Goal: Transaction & Acquisition: Purchase product/service

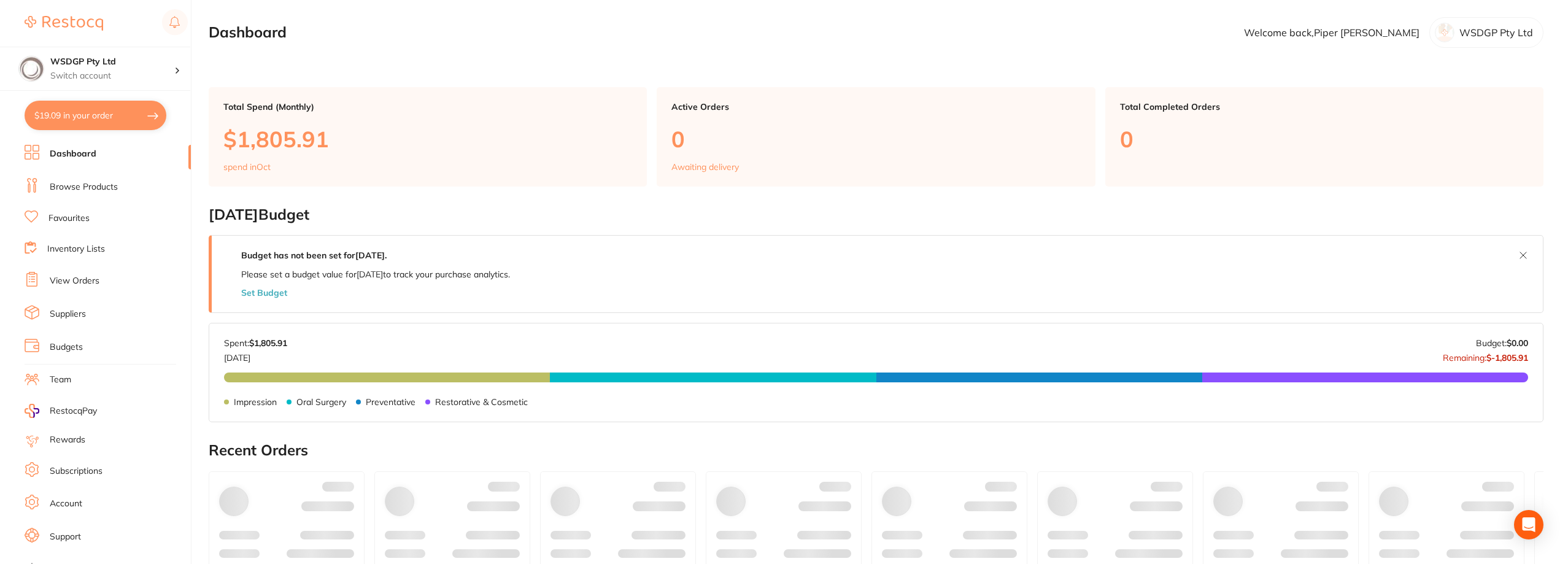
click at [73, 219] on link "Favourites" at bounding box center [68, 218] width 41 height 12
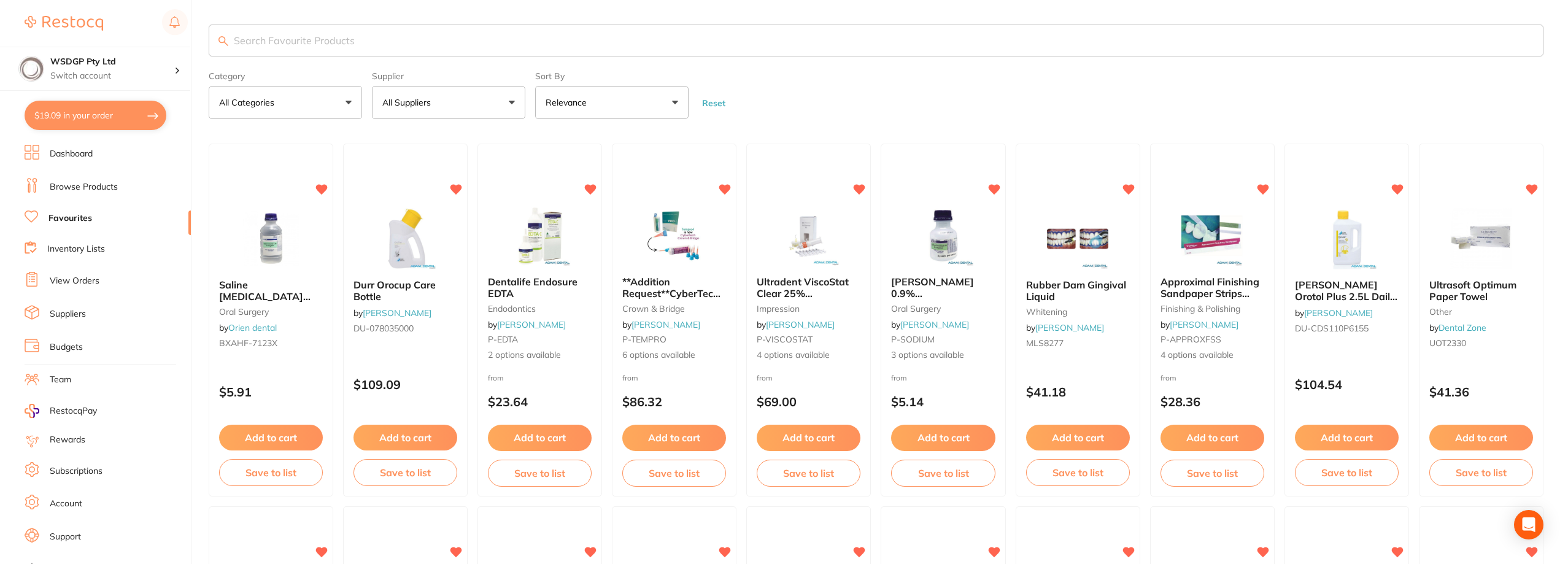
click at [355, 41] on input "search" at bounding box center [876, 41] width 1335 height 32
click at [753, 26] on input "search" at bounding box center [876, 41] width 1335 height 32
type input "soflex disc\"
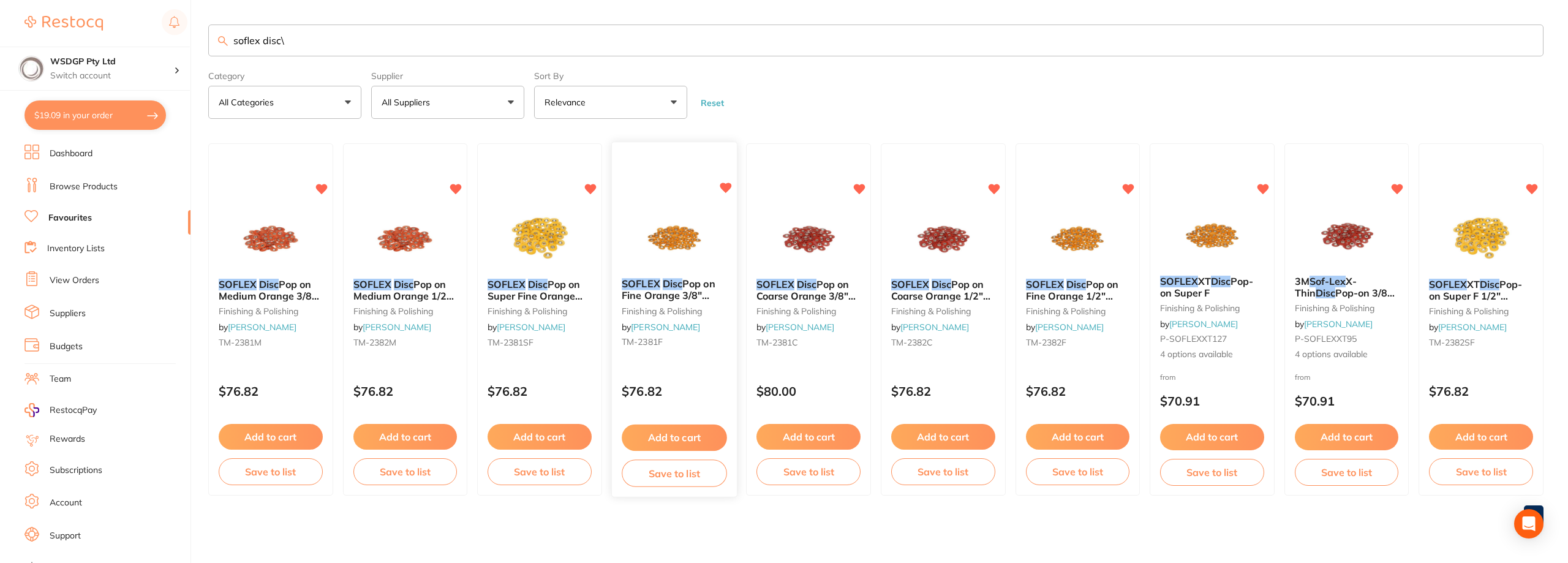
click at [678, 288] on em "Disc" at bounding box center [672, 284] width 20 height 12
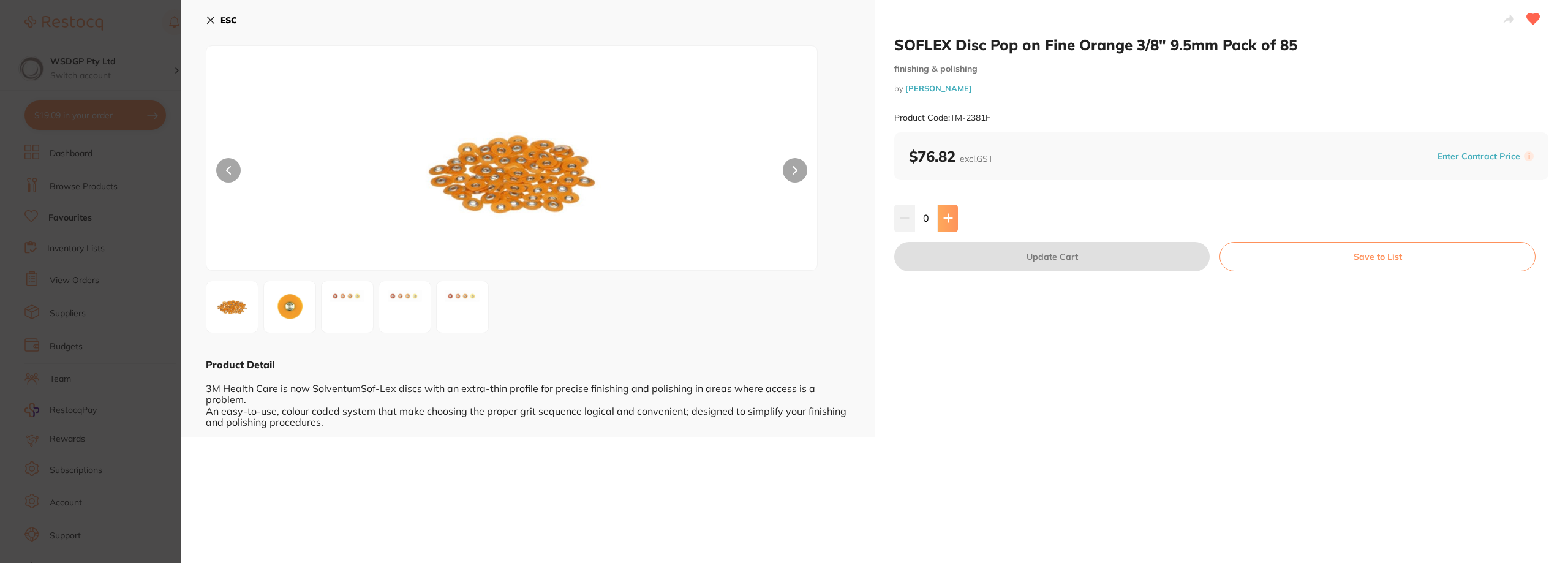
click at [947, 207] on button at bounding box center [947, 218] width 20 height 26
type input "2"
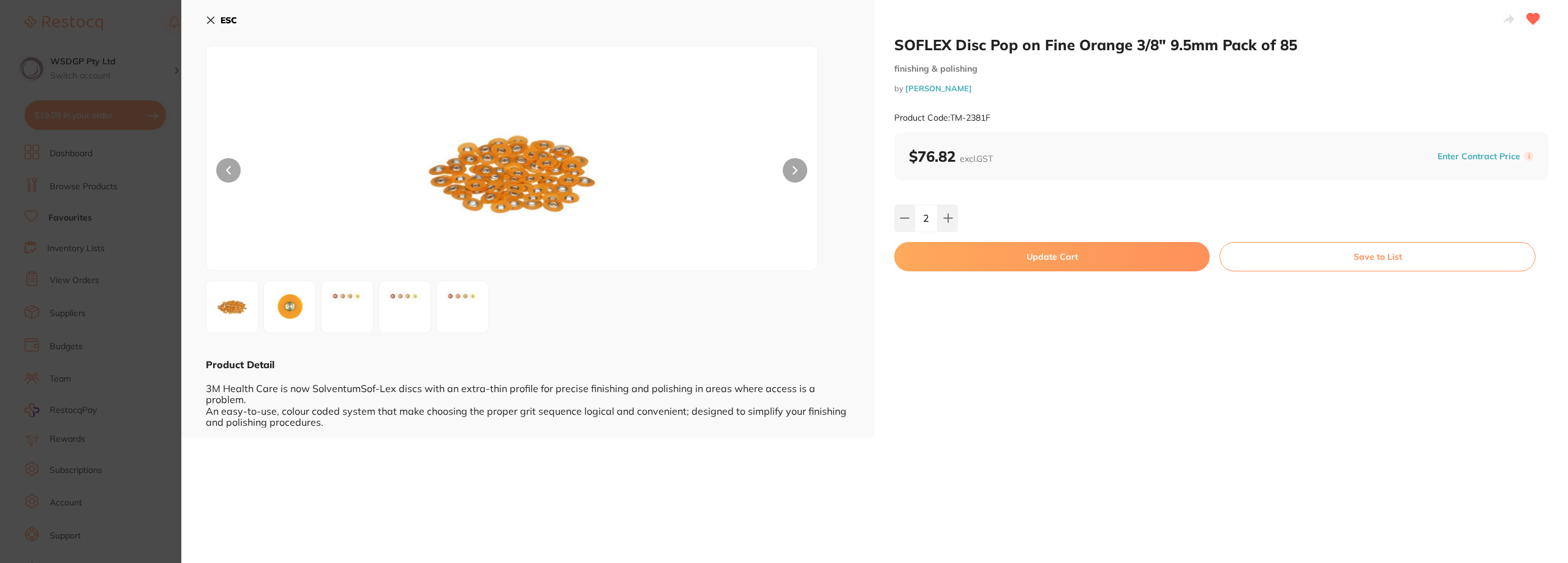
click at [952, 256] on button "Update Cart" at bounding box center [1051, 256] width 315 height 29
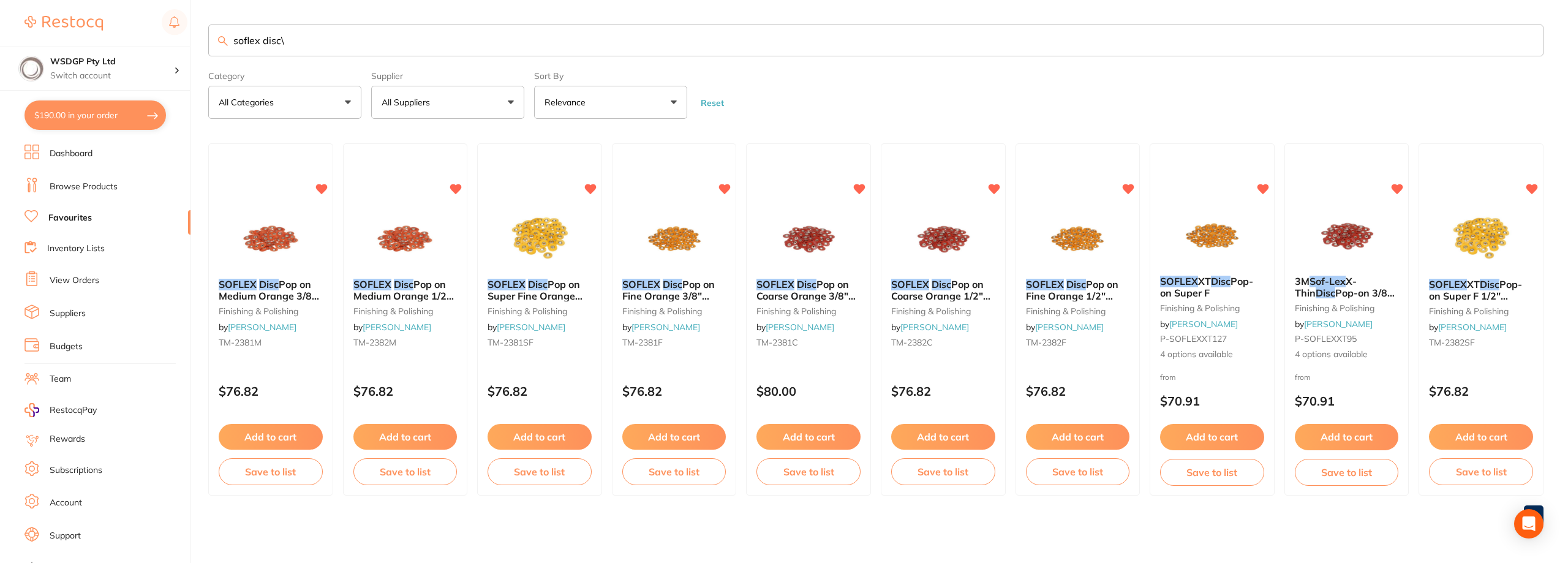
click at [1079, 287] on em "Disc" at bounding box center [1076, 284] width 20 height 12
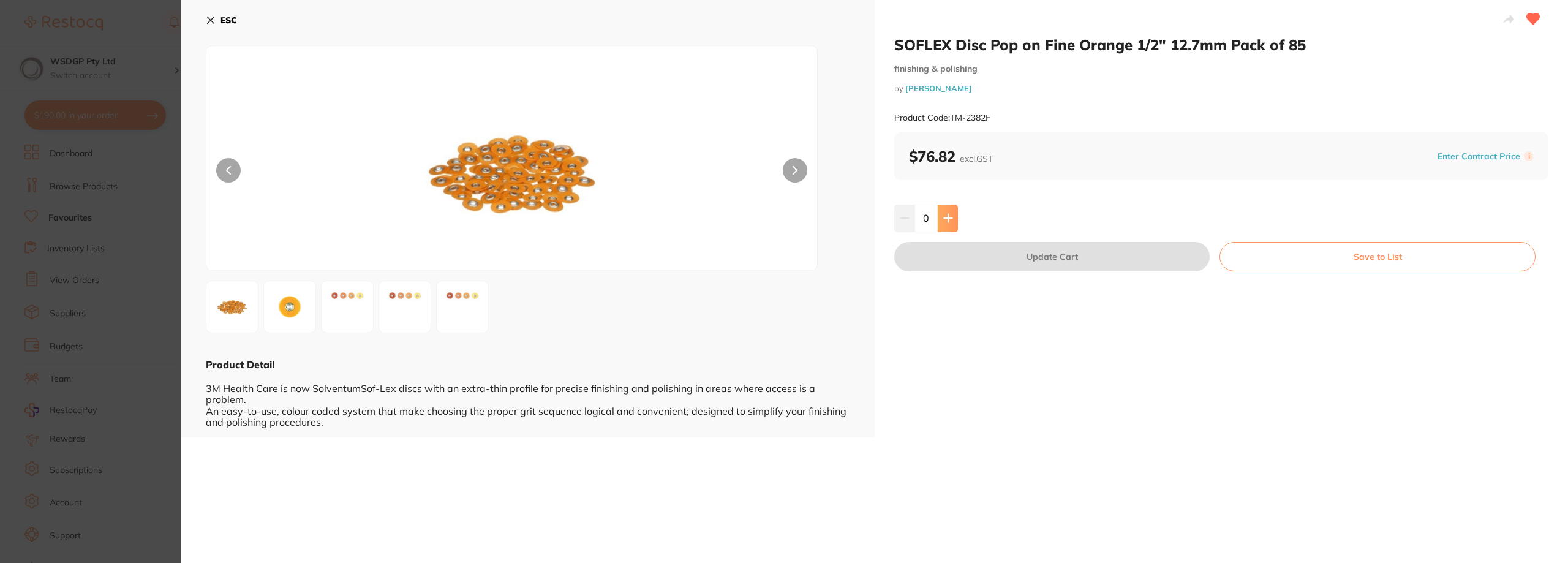
click at [955, 222] on button at bounding box center [947, 218] width 20 height 26
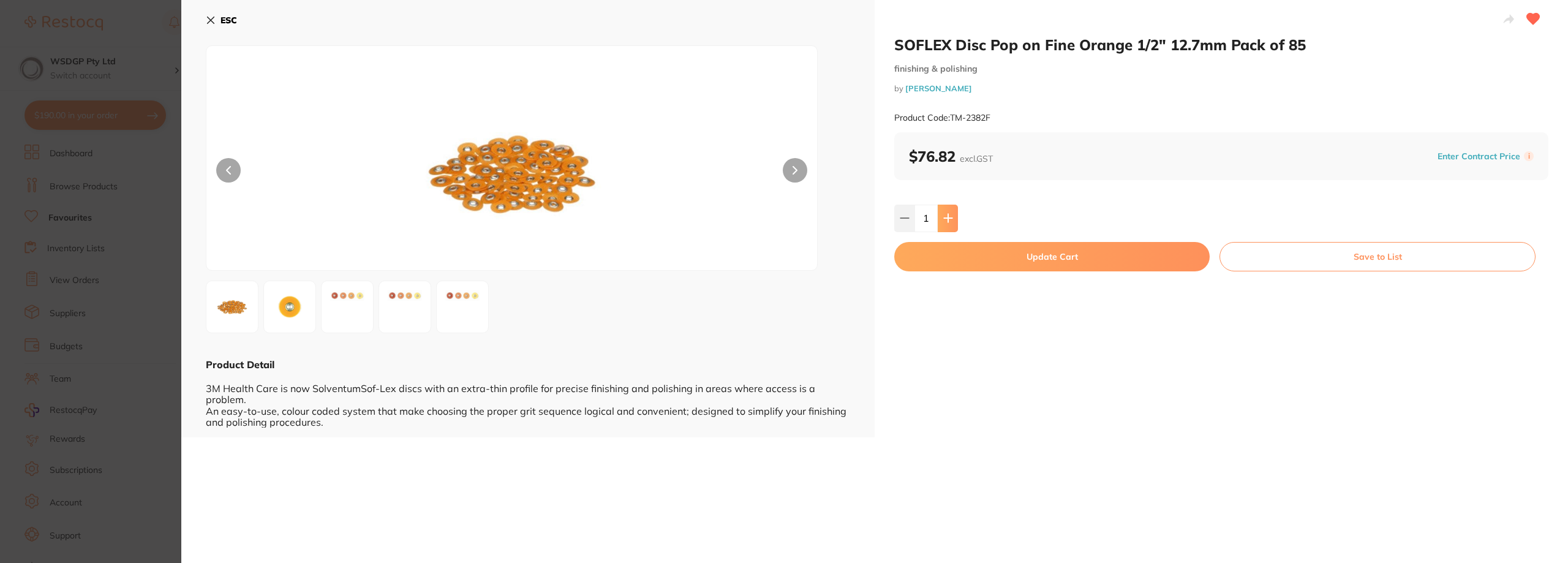
click at [955, 222] on button at bounding box center [947, 218] width 20 height 26
type input "2"
click at [946, 255] on button "Update Cart" at bounding box center [1051, 256] width 315 height 29
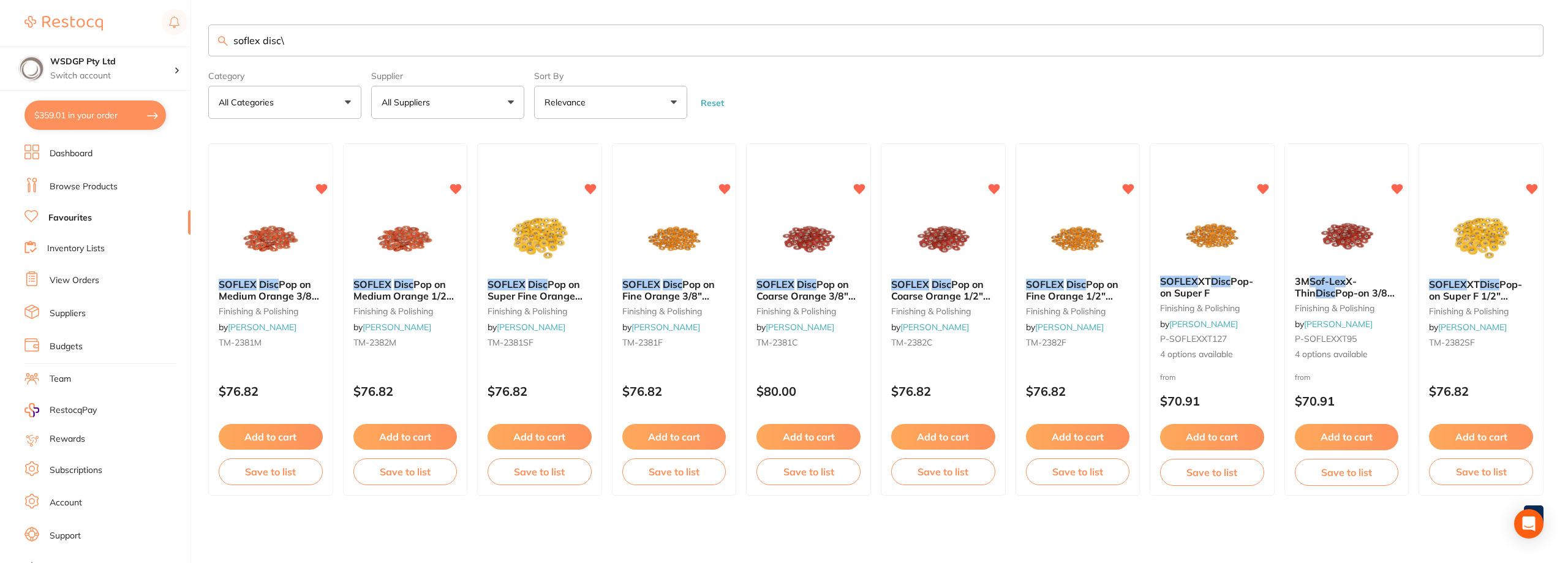
click at [1170, 284] on em "SOFLEX" at bounding box center [1179, 280] width 38 height 12
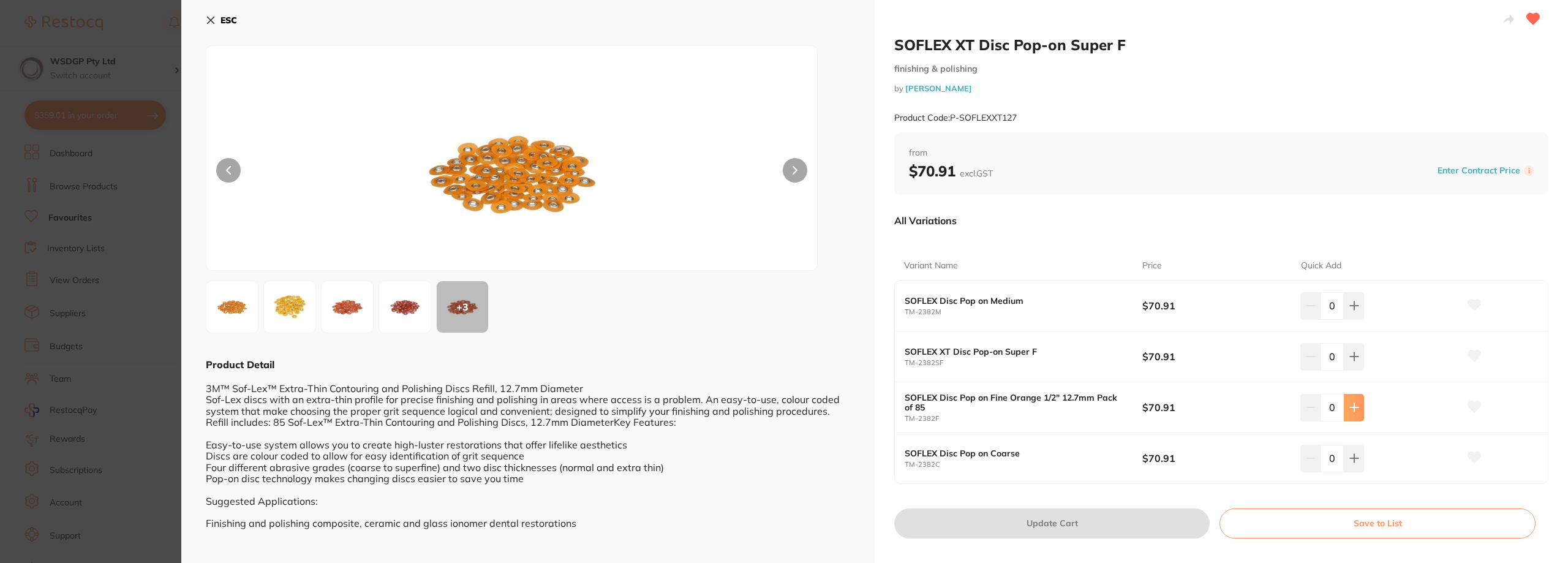
click at [1349, 403] on icon at bounding box center [1354, 407] width 9 height 9
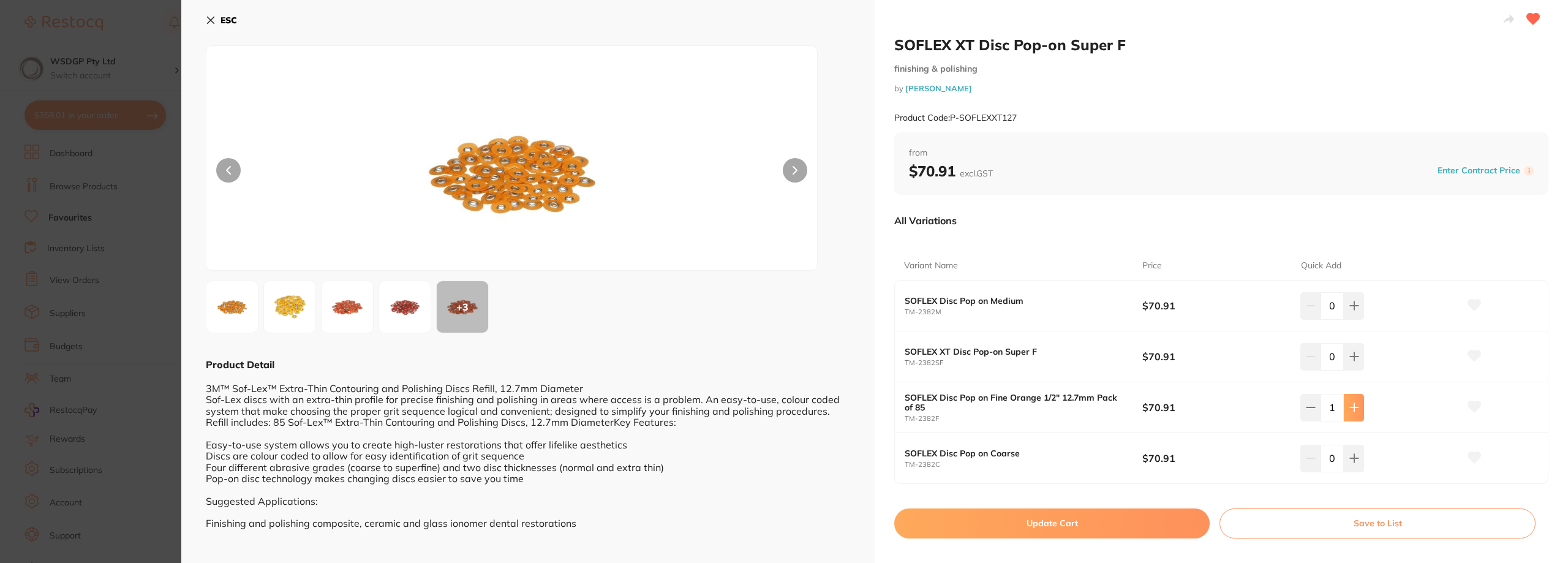
click at [1349, 403] on icon at bounding box center [1354, 407] width 9 height 9
type input "2"
click at [1134, 514] on button "Update Cart" at bounding box center [1051, 522] width 315 height 29
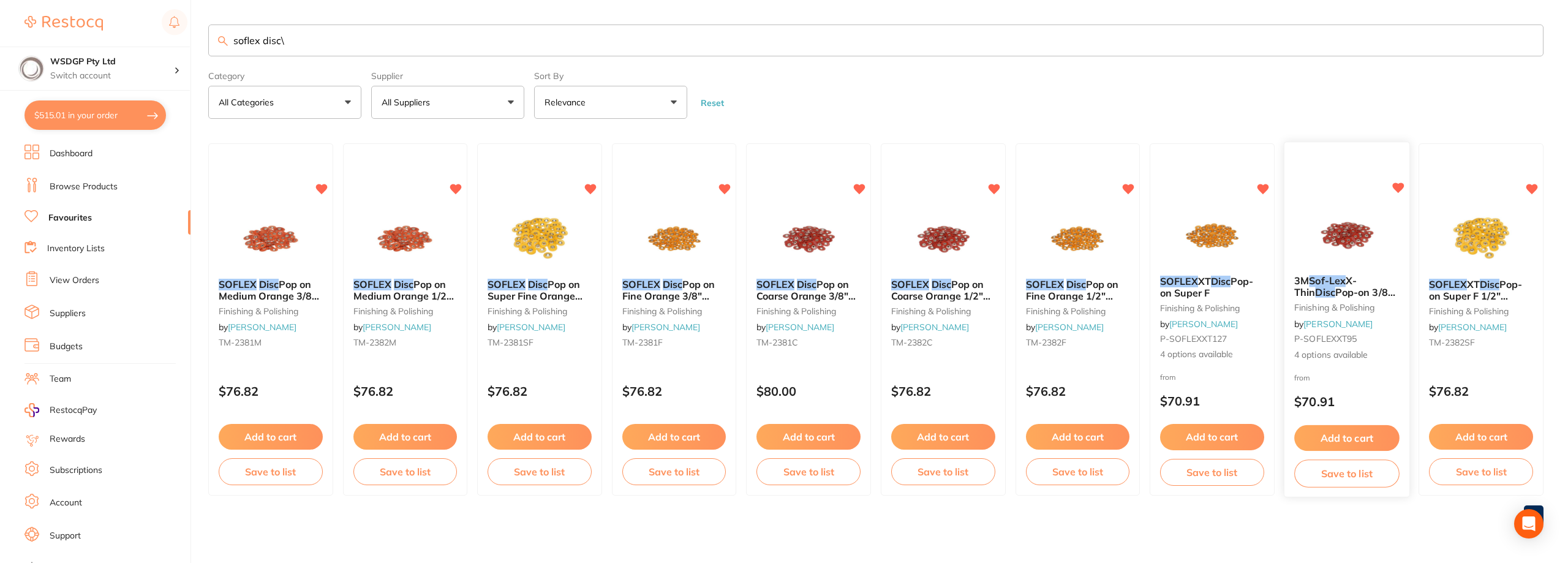
click at [1311, 285] on em "Sof-Lex" at bounding box center [1327, 280] width 37 height 12
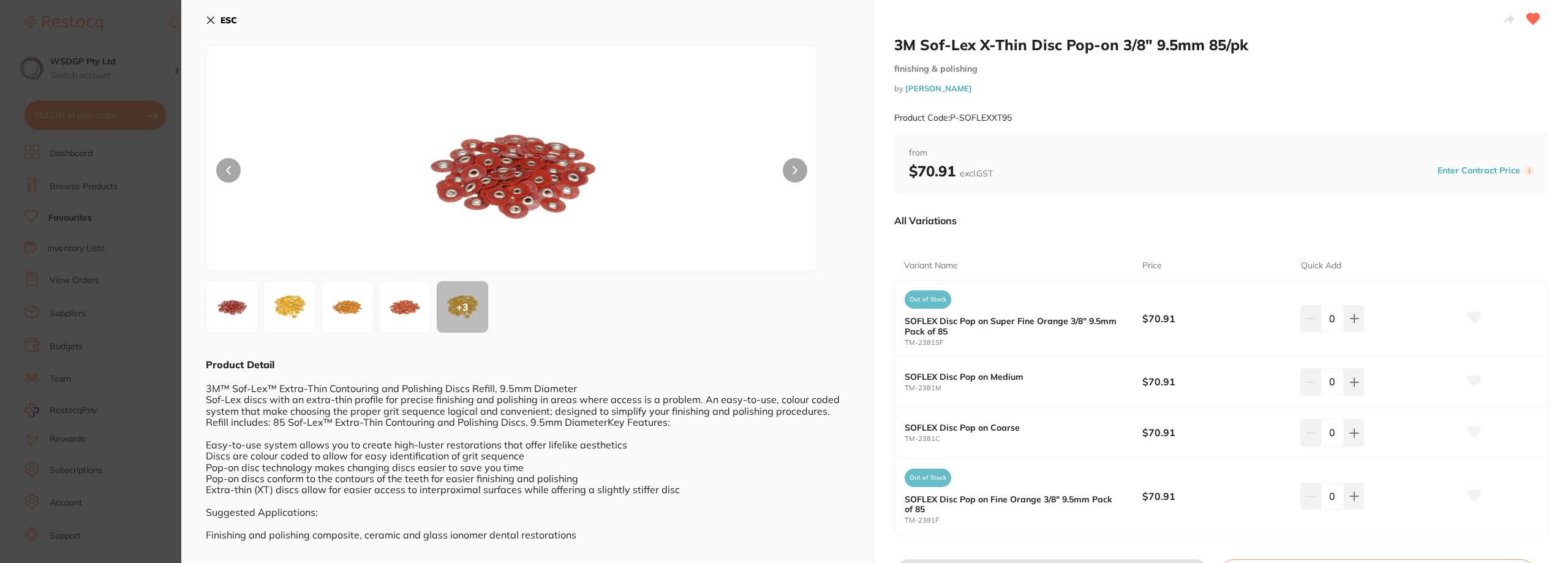
click at [163, 214] on section "3M Sof-Lex X-Thin Disc Pop-on 3/8" 9.5mm 85/pk finishing & polishing by [PERSON…" at bounding box center [784, 281] width 1568 height 563
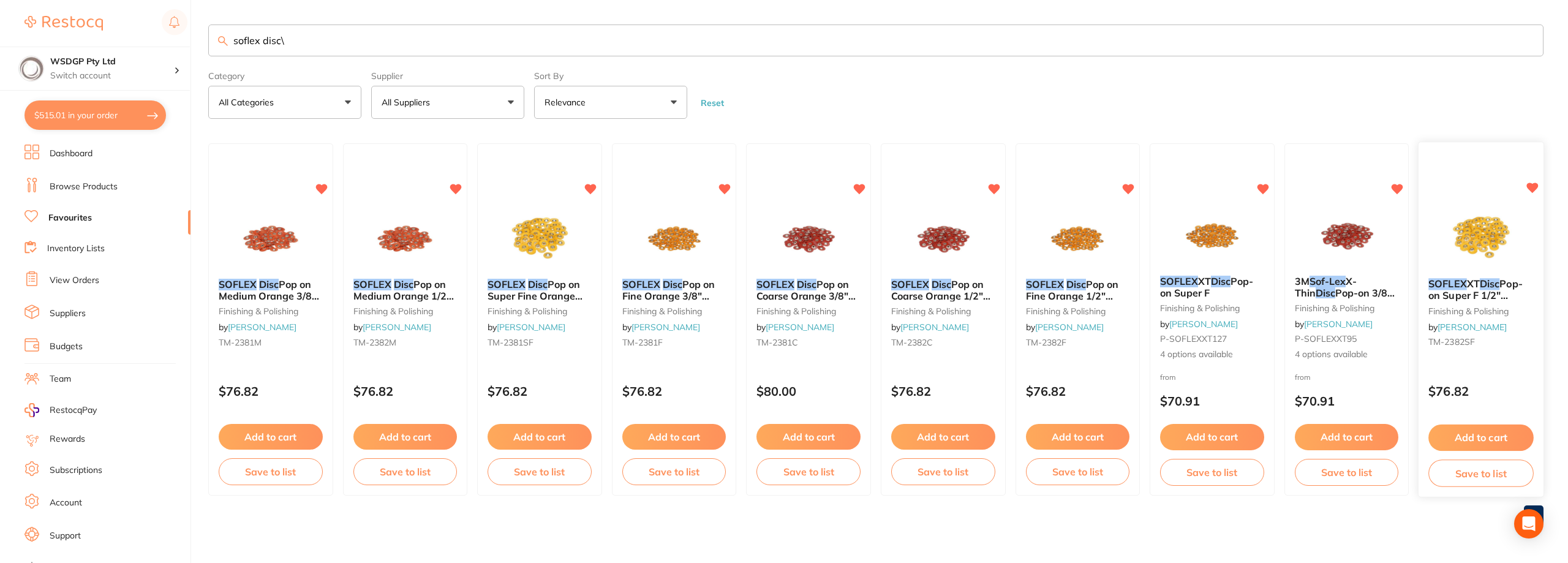
click at [1500, 288] on em "Disc" at bounding box center [1489, 284] width 20 height 12
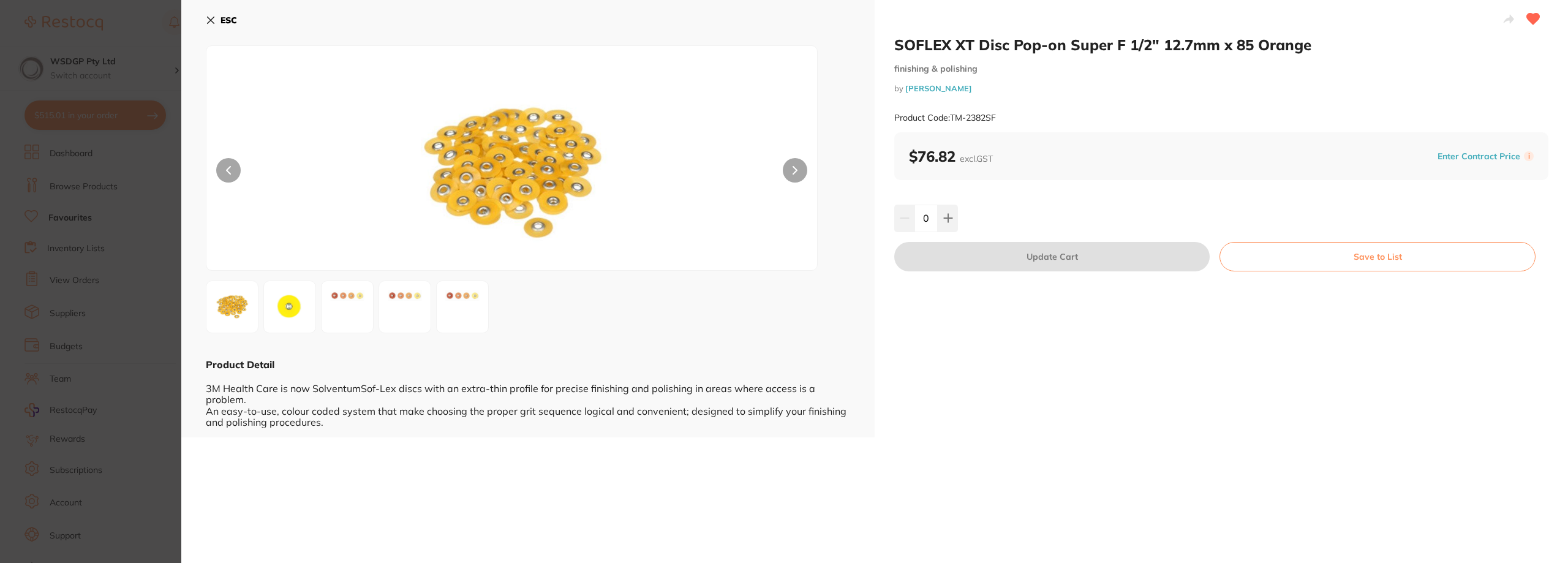
click at [149, 140] on section "SOFLEX XT Disc Pop-on Super F 1/2" 12.7mm x 85 Orange finishing & polishing by …" at bounding box center [784, 281] width 1568 height 563
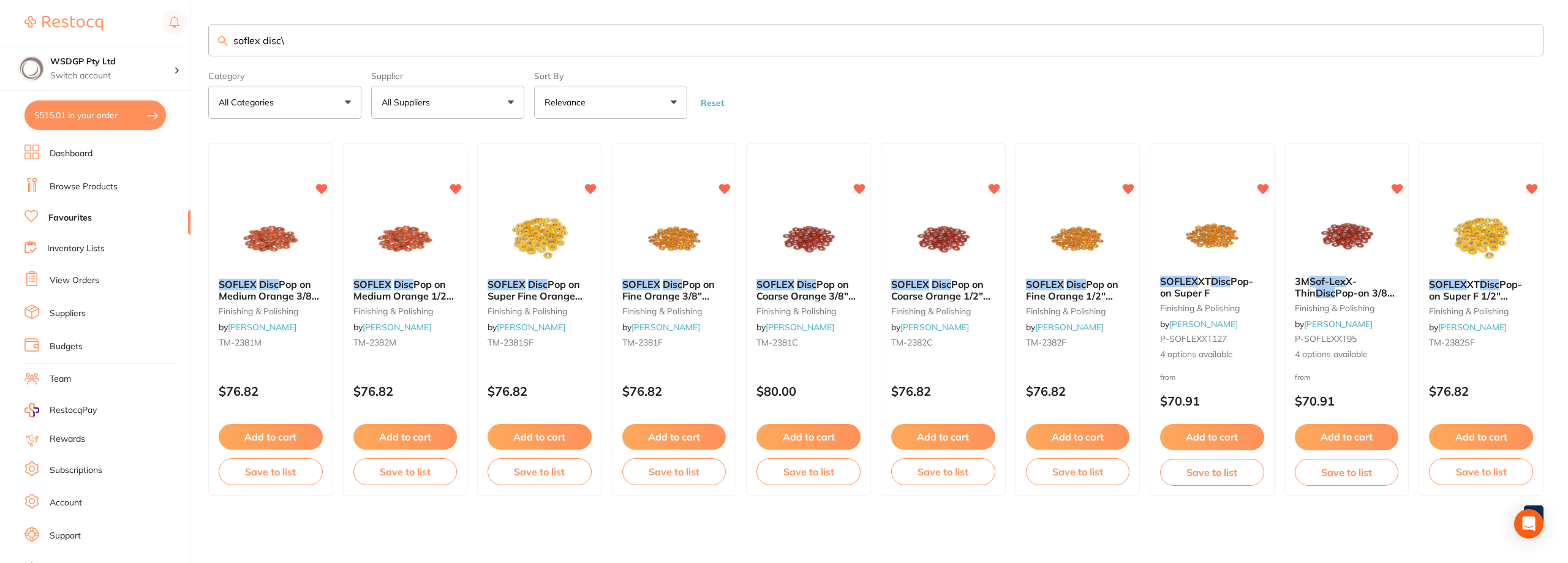
click at [138, 124] on button "$515.01 in your order" at bounding box center [95, 114] width 141 height 29
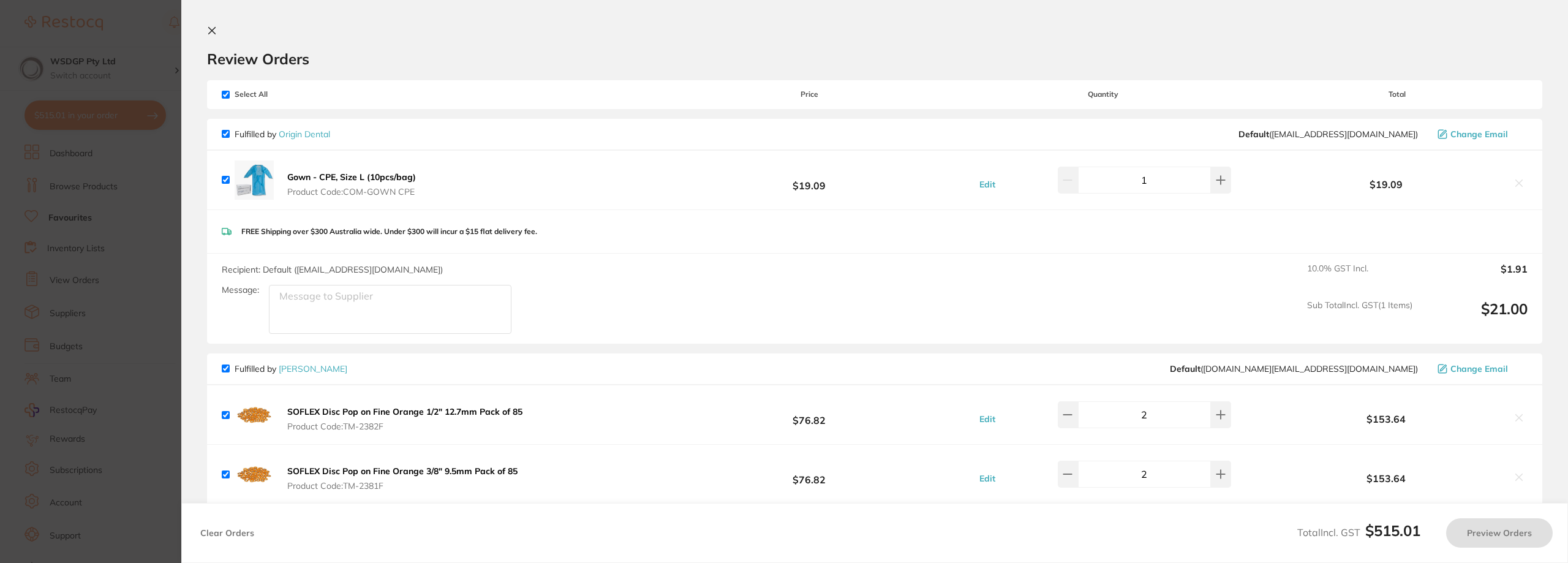
checkbox input "true"
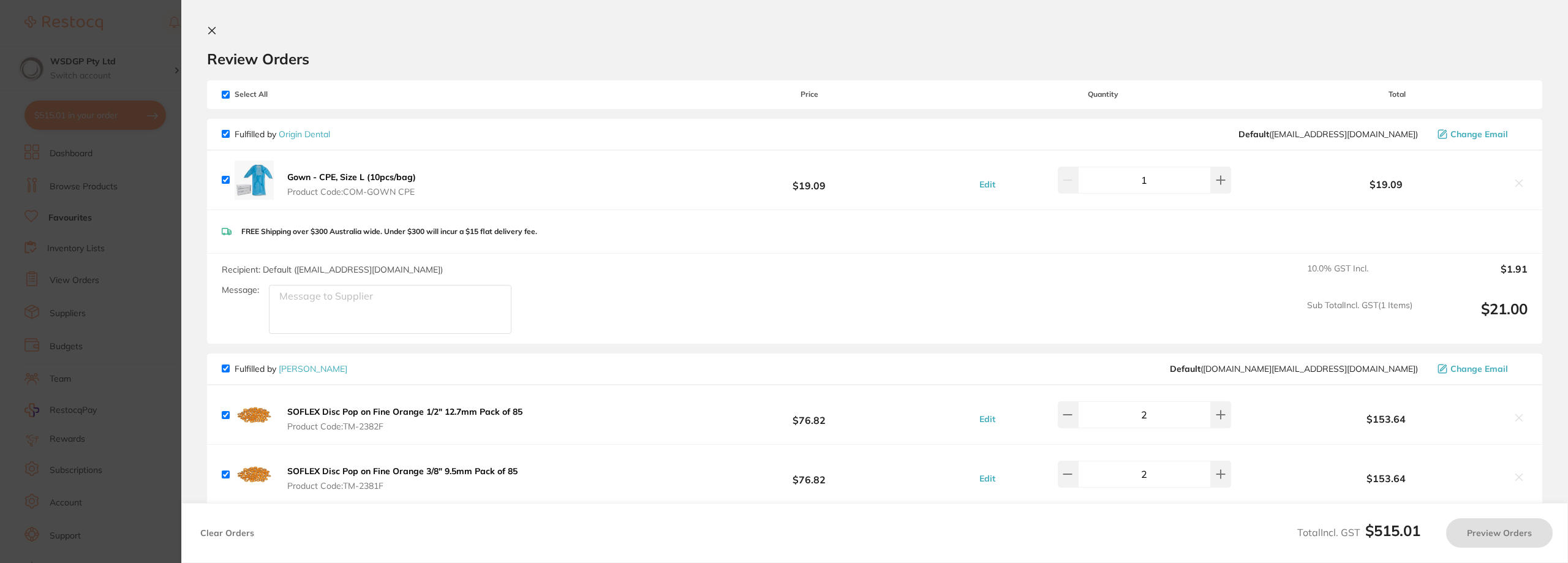
checkbox input "true"
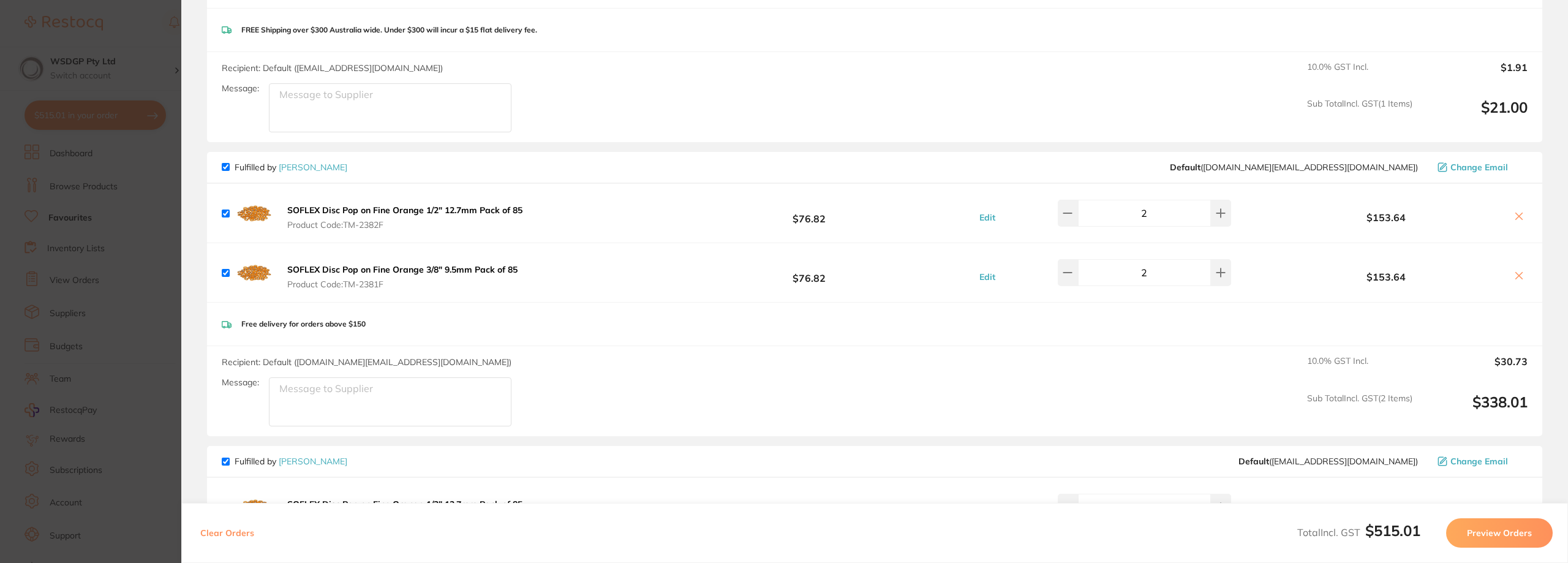
scroll to position [184, 0]
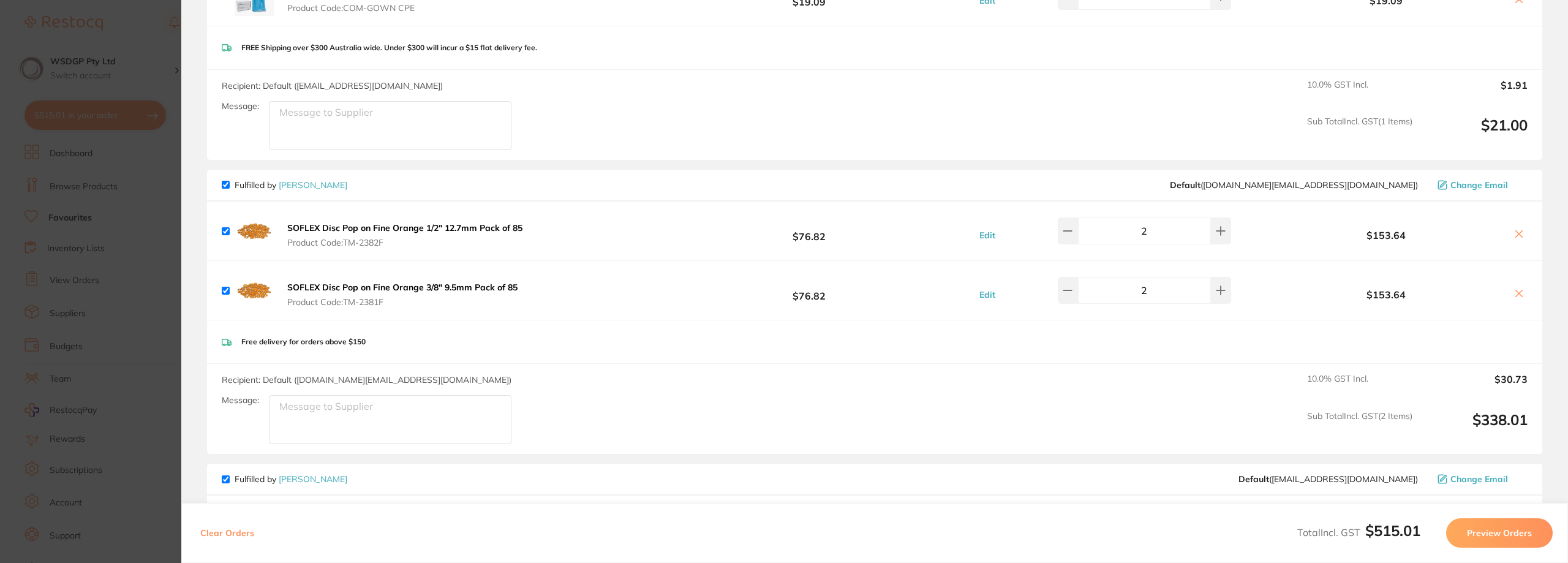
drag, startPoint x: 372, startPoint y: 242, endPoint x: 355, endPoint y: 242, distance: 17.0
click at [355, 242] on span "Product Code: TM-2382F" at bounding box center [404, 242] width 235 height 9
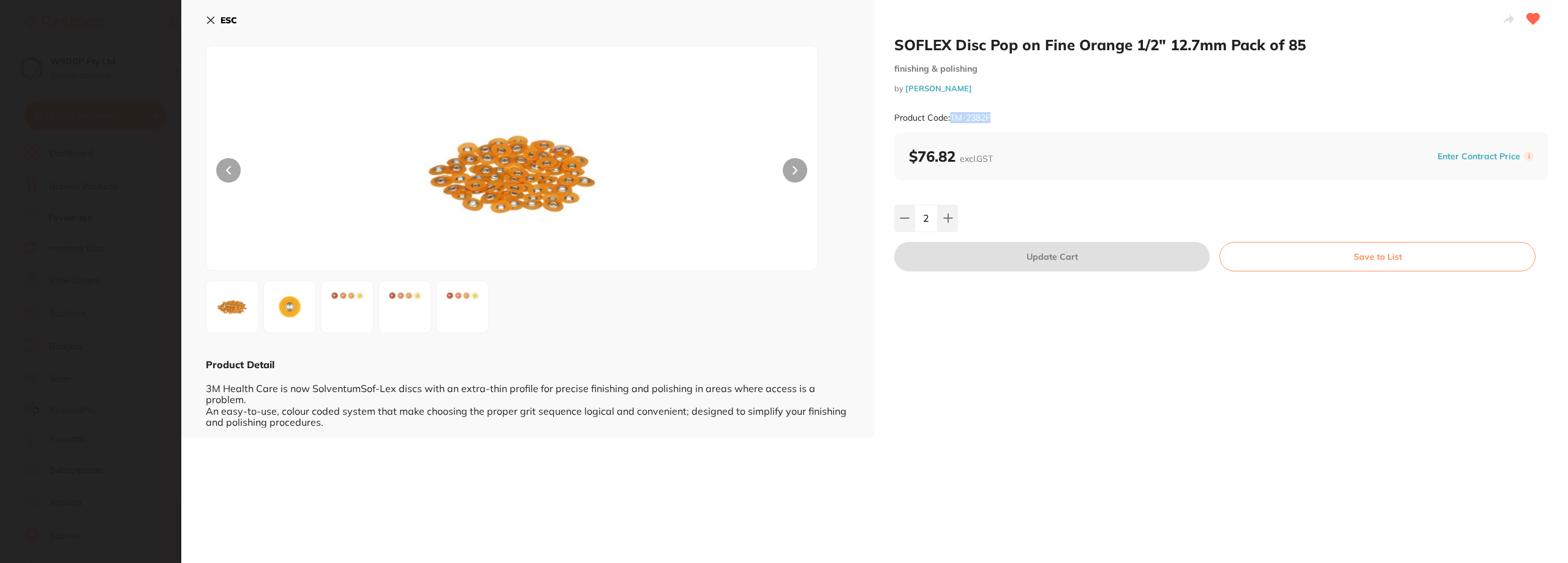
drag, startPoint x: 1002, startPoint y: 118, endPoint x: 950, endPoint y: 120, distance: 52.0
click at [950, 120] on div "Product Code: TM-2382F" at bounding box center [1221, 118] width 654 height 30
copy small "TM-2382F"
click at [205, 15] on div "ESC Product Detail 3M Health Care is now SolventumSof-Lex discs with an extra-t…" at bounding box center [527, 219] width 693 height 437
click at [216, 20] on button "ESC" at bounding box center [221, 20] width 31 height 21
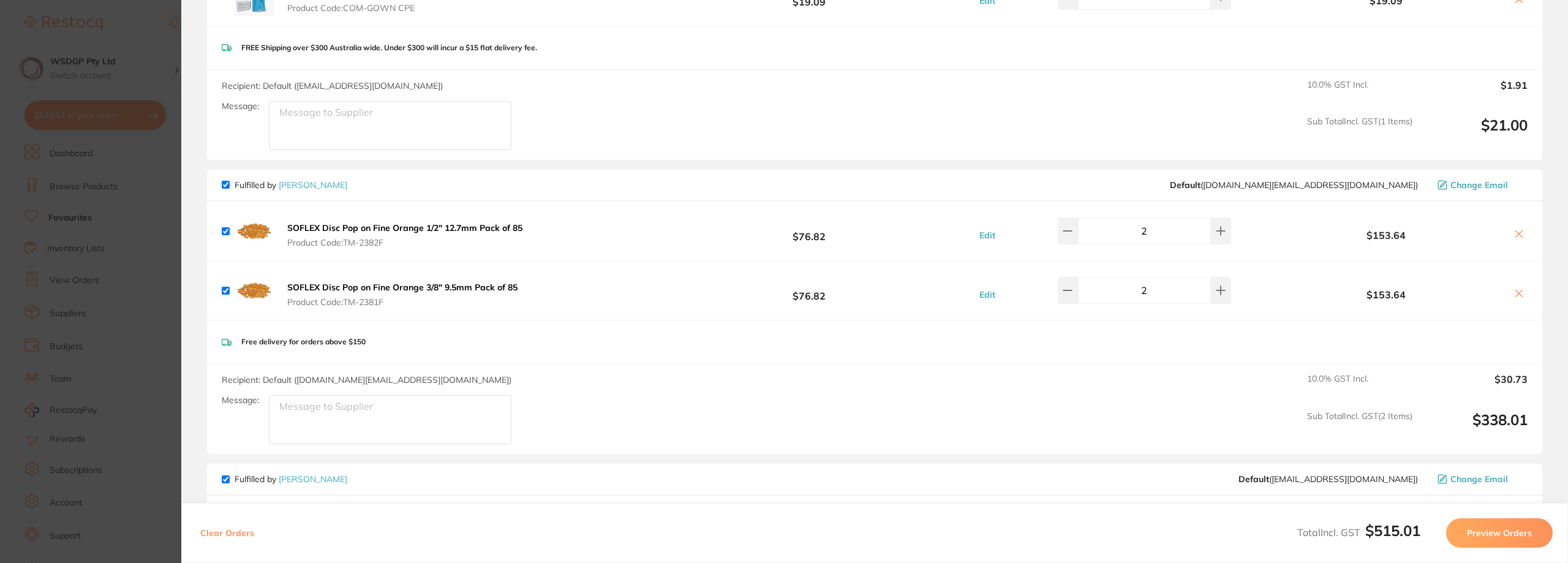
click at [402, 295] on button "SOFLEX Disc Pop on Fine Orange 3/8" 9.5mm Pack of 85 Product Code: TM-2381F" at bounding box center [402, 294] width 238 height 26
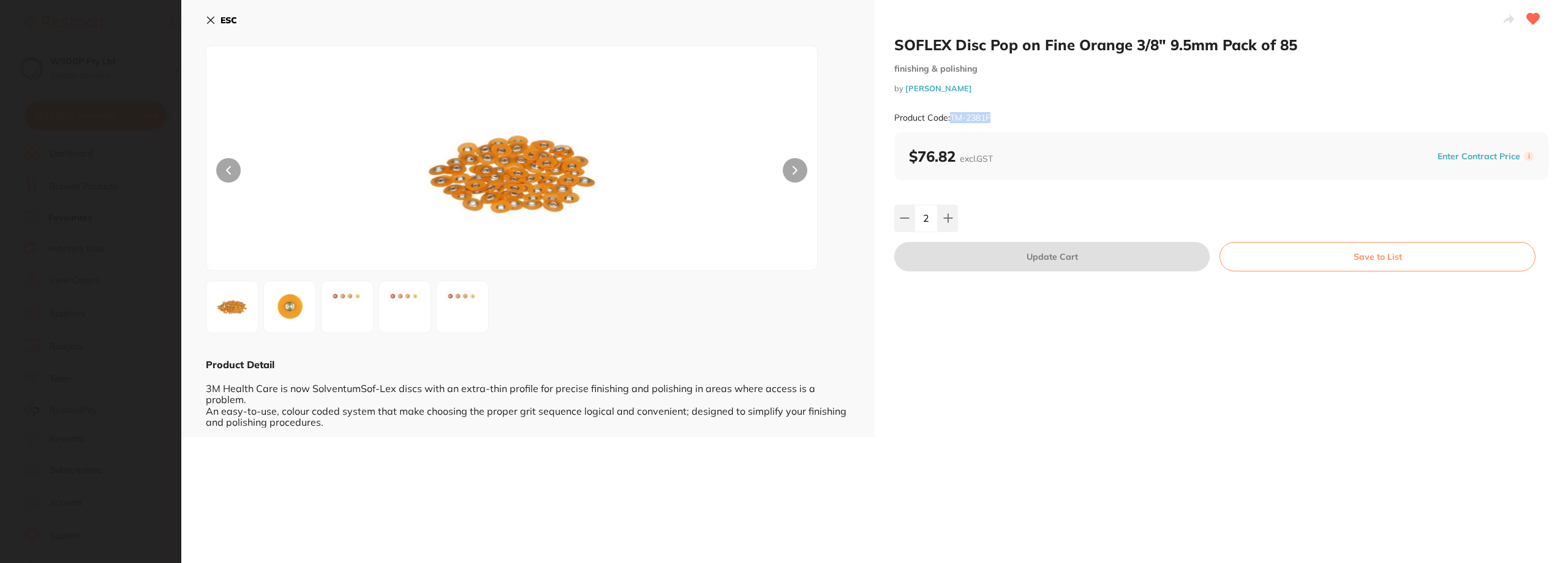
drag, startPoint x: 1014, startPoint y: 115, endPoint x: 952, endPoint y: 120, distance: 62.2
click at [952, 120] on div "Product Code: TM-2381F" at bounding box center [1221, 118] width 654 height 30
copy small "TM-2381F"
click at [218, 24] on button "ESC" at bounding box center [221, 20] width 31 height 21
